Goal: Task Accomplishment & Management: Use online tool/utility

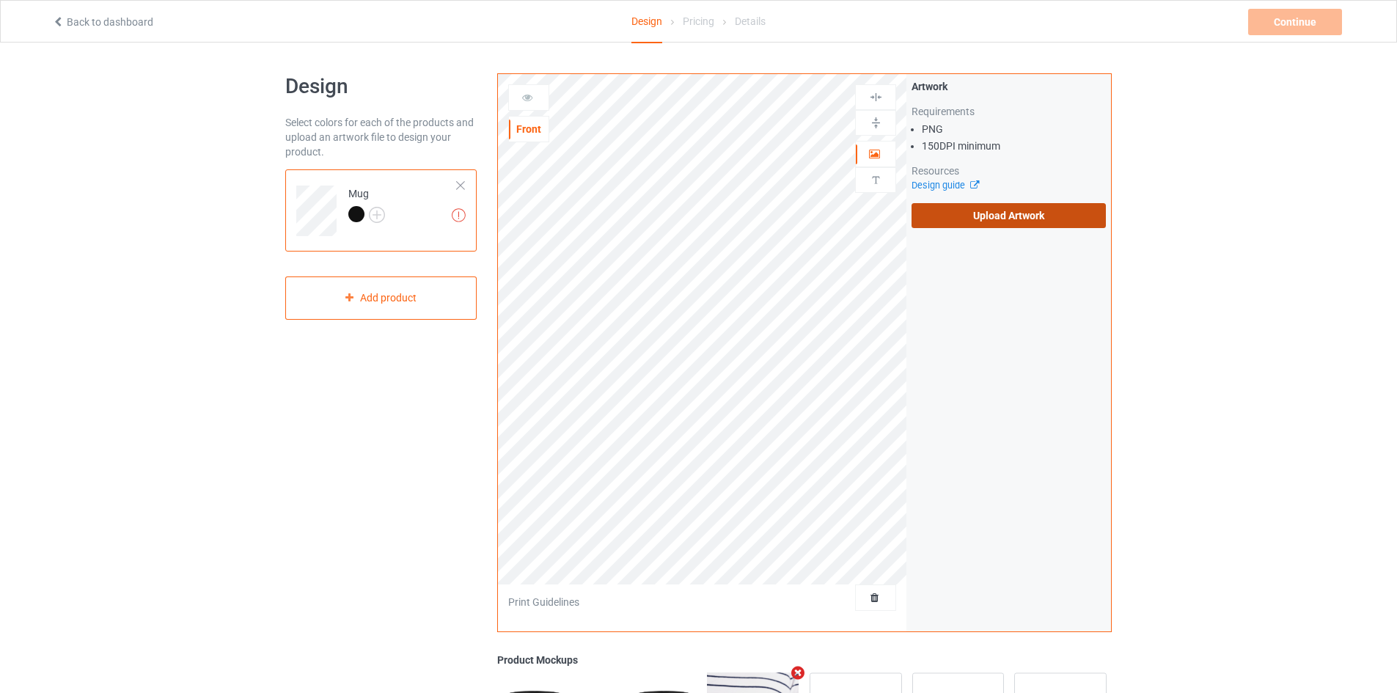
click at [921, 221] on label "Upload Artwork" at bounding box center [1009, 215] width 194 height 25
click at [0, 0] on input "Upload Artwork" at bounding box center [0, 0] width 0 height 0
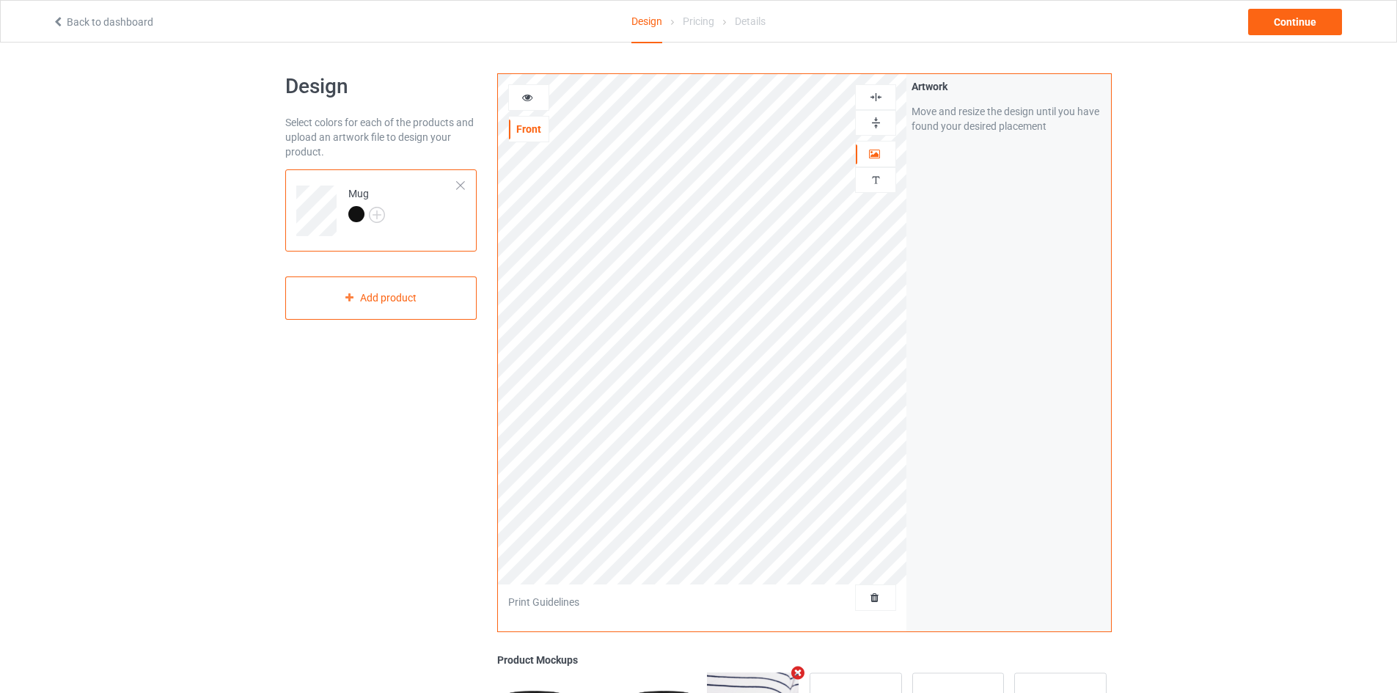
click at [875, 120] on img at bounding box center [876, 123] width 14 height 14
click at [1266, 34] on div "Continue" at bounding box center [1295, 22] width 94 height 26
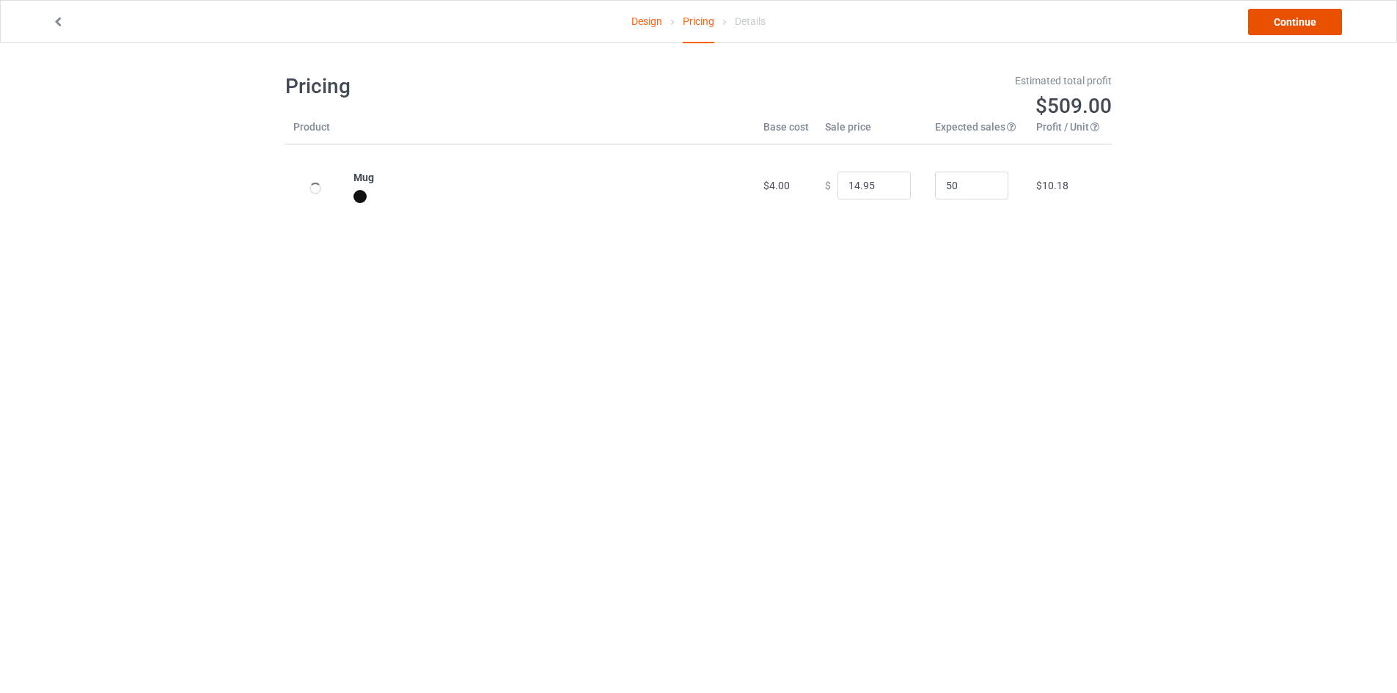
click at [1266, 34] on link "Continue" at bounding box center [1295, 22] width 94 height 26
